Goal: Task Accomplishment & Management: Use online tool/utility

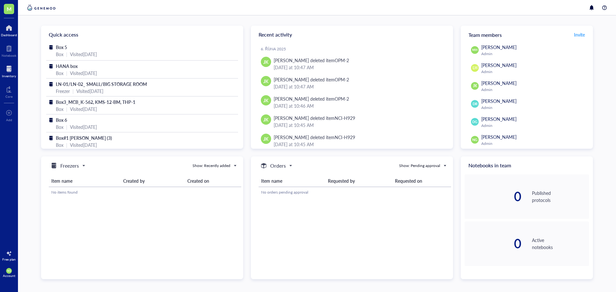
click at [8, 73] on div at bounding box center [9, 69] width 14 height 10
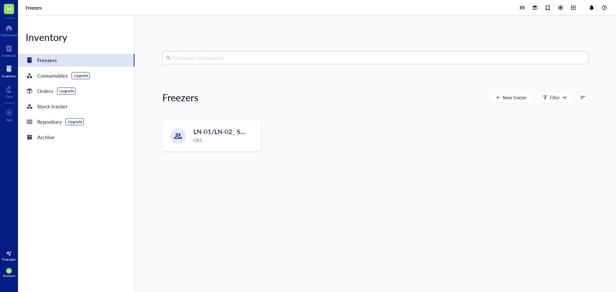
click at [211, 61] on input "search" at bounding box center [378, 58] width 412 height 12
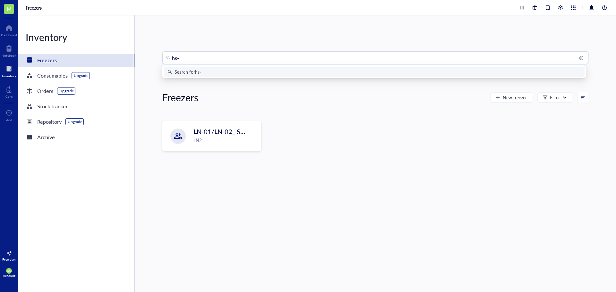
type input "hs-5"
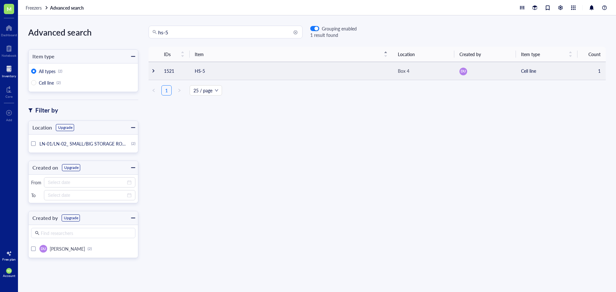
click at [243, 73] on td "HS-5" at bounding box center [291, 71] width 203 height 18
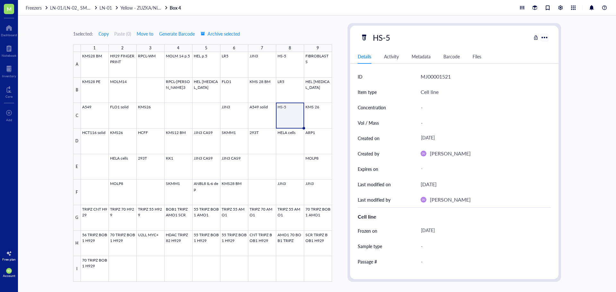
click at [547, 36] on div at bounding box center [543, 37] width 9 height 9
click at [555, 96] on li "Print" at bounding box center [563, 92] width 45 height 10
